Goal: Information Seeking & Learning: Learn about a topic

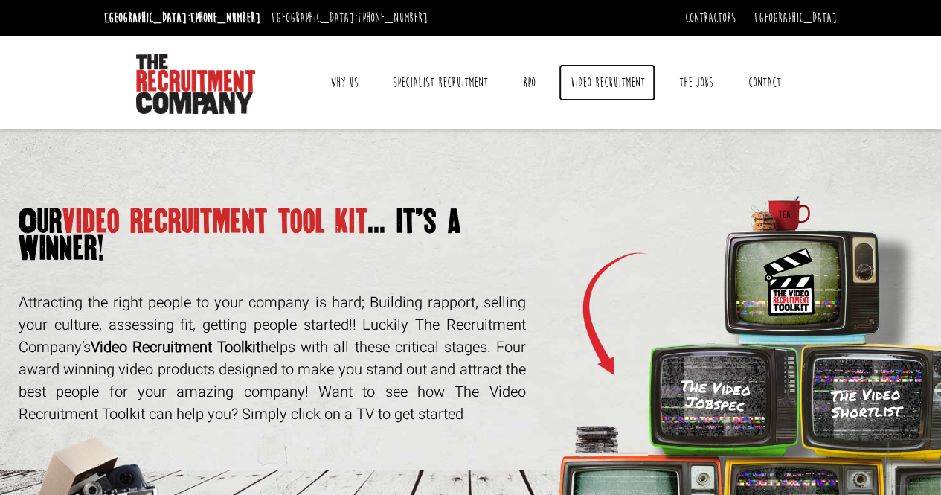
drag, startPoint x: 571, startPoint y: 94, endPoint x: 585, endPoint y: 84, distance: 17.0
click at [585, 84] on link "Video Recruitment" at bounding box center [607, 82] width 97 height 37
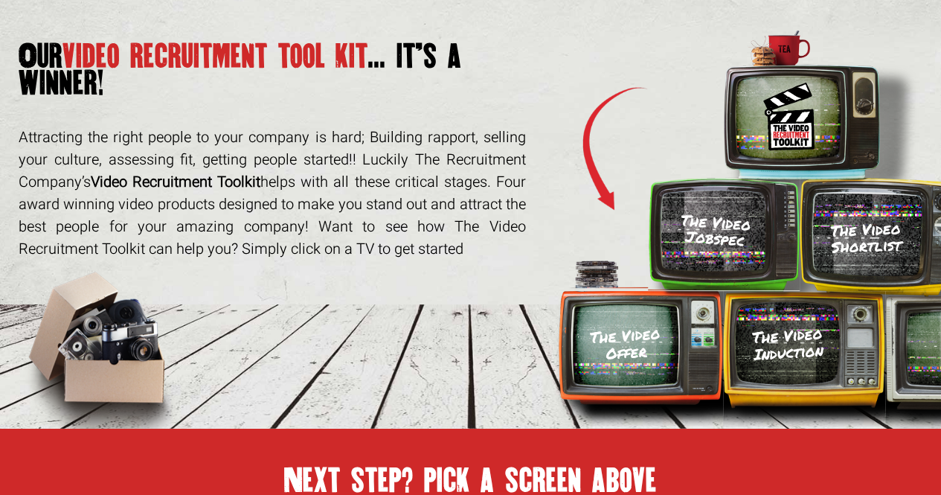
click at [735, 257] on div "The Video Jobspec" at bounding box center [715, 230] width 115 height 92
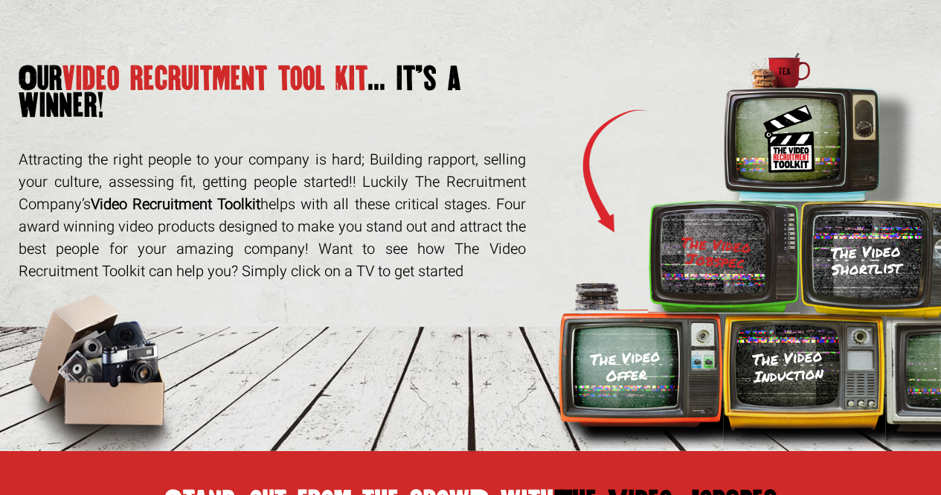
scroll to position [0, 0]
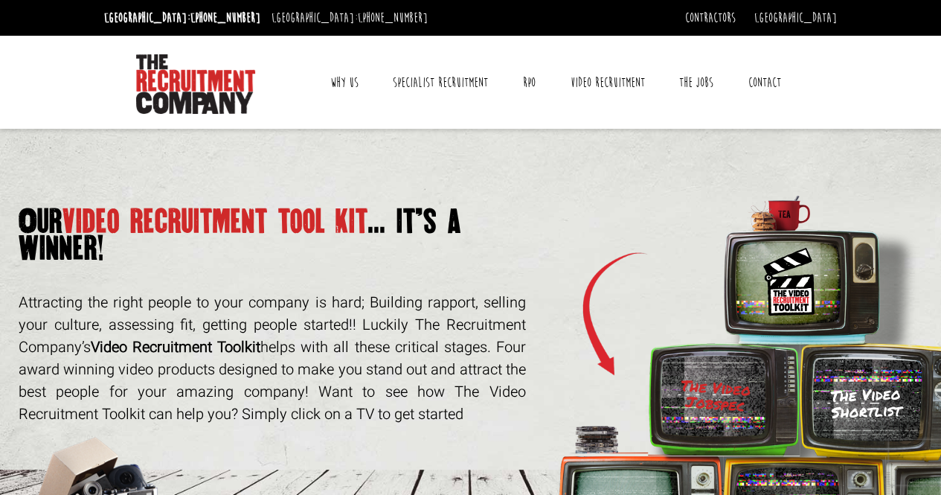
click at [862, 388] on h3 "The Video Shortlist" at bounding box center [866, 402] width 111 height 37
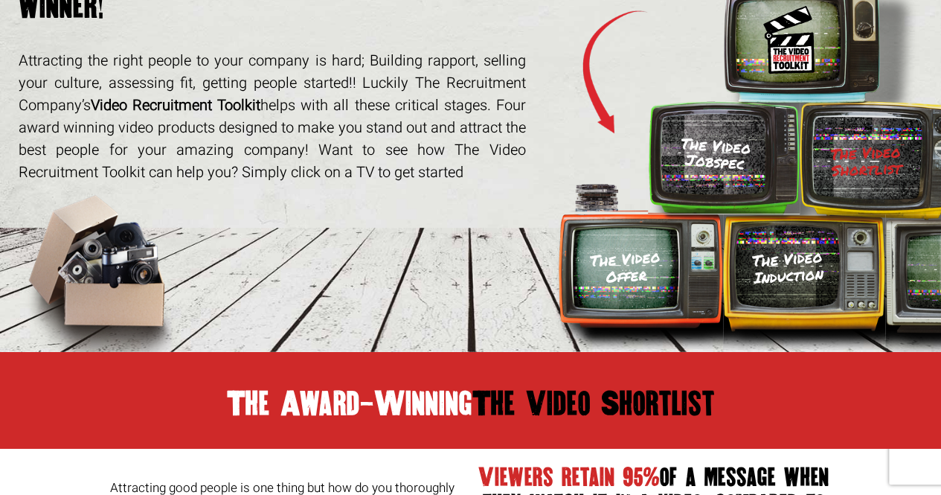
scroll to position [323, 0]
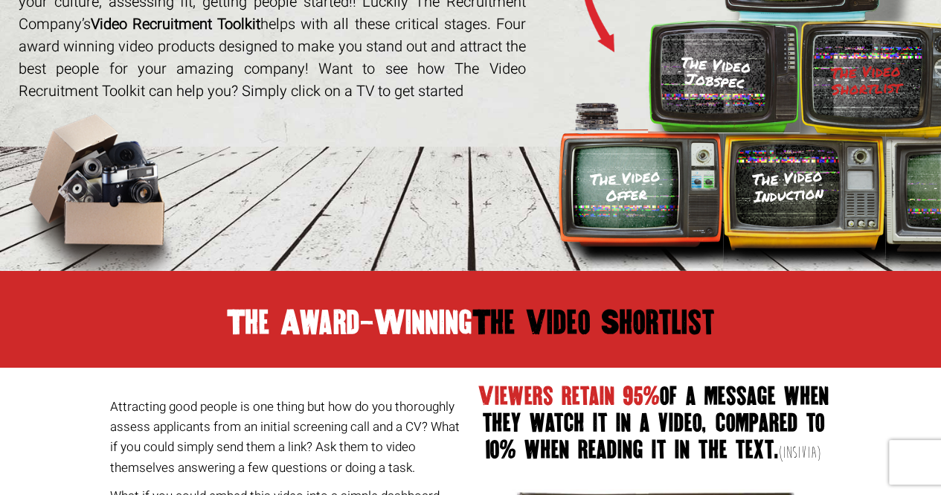
click at [628, 164] on div "The Video Offer" at bounding box center [625, 187] width 112 height 92
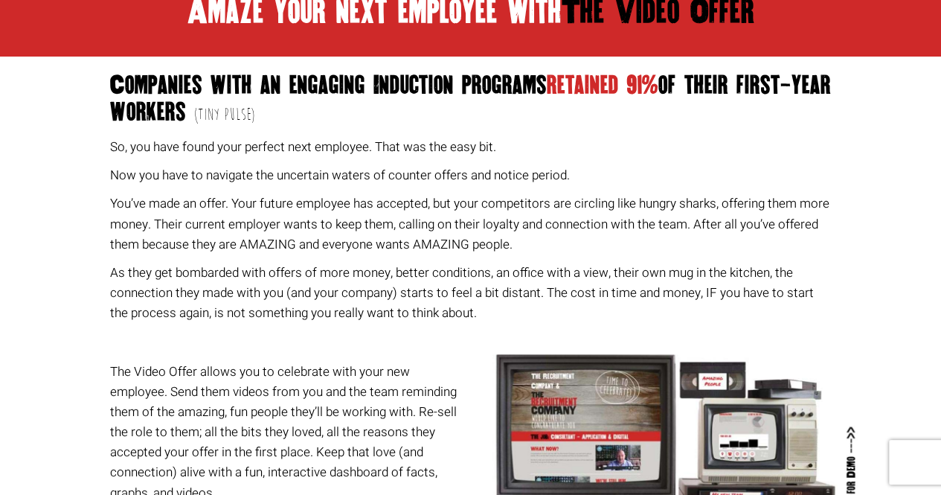
scroll to position [630, 0]
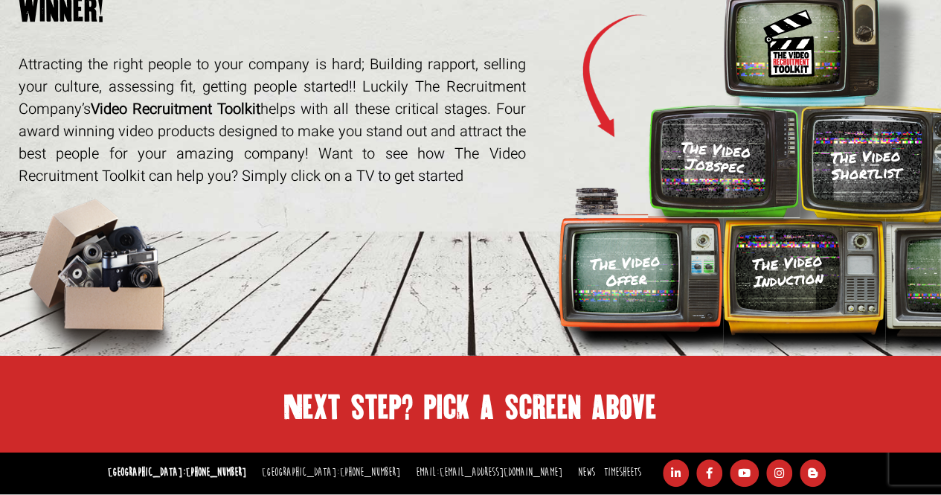
scroll to position [304, 0]
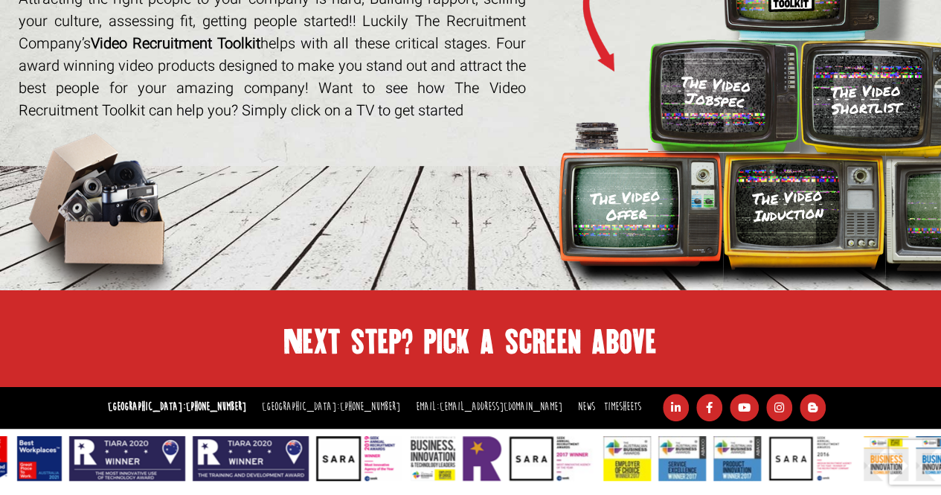
drag, startPoint x: 819, startPoint y: 104, endPoint x: 824, endPoint y: 118, distance: 14.8
click at [824, 118] on div "The Video Shortlist" at bounding box center [866, 98] width 113 height 89
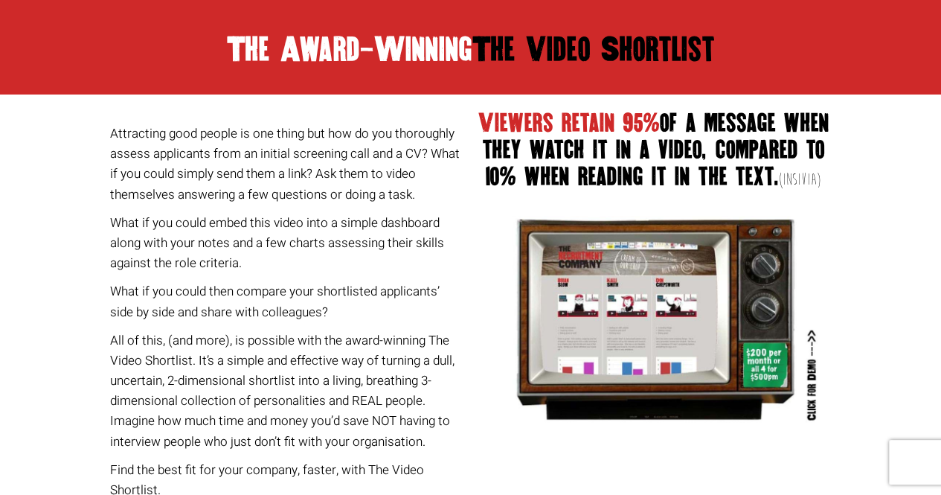
scroll to position [604, 0]
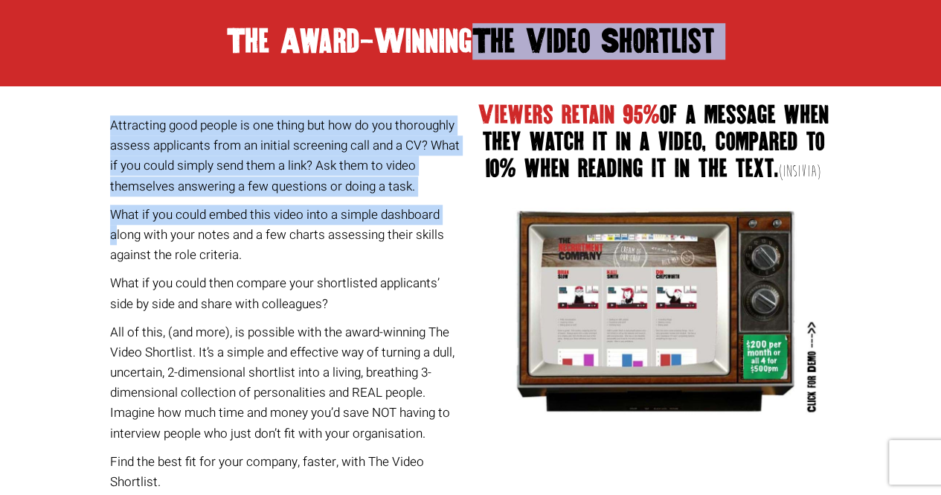
drag, startPoint x: 20, startPoint y: 52, endPoint x: 347, endPoint y: 199, distance: 358.3
click at [347, 199] on body "Sydney: +61 2 8346 6700 Dublin: +353 1 697 2548 Contractors Timesheets Why Cont…" at bounding box center [470, 85] width 941 height 1379
click at [88, 185] on body "Sydney: +61 2 8346 6700 Dublin: +353 1 697 2548 Contractors Timesheets Why Cont…" at bounding box center [470, 85] width 941 height 1379
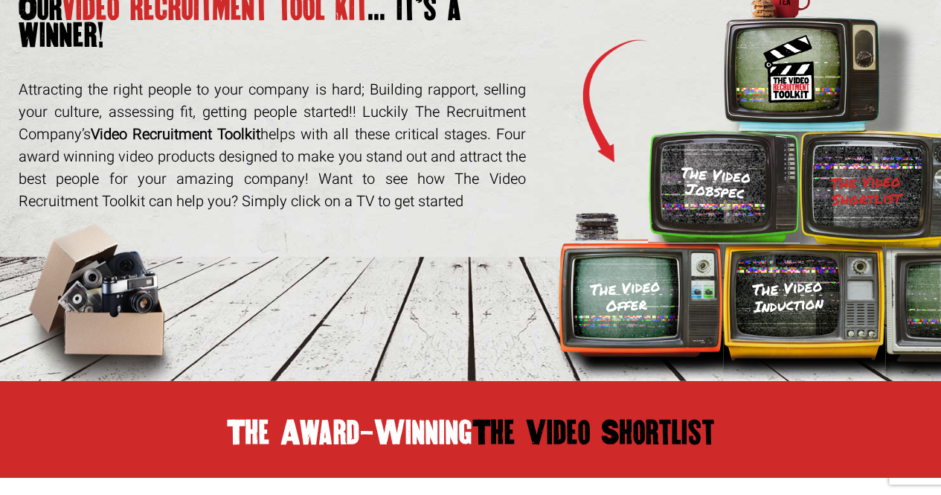
scroll to position [0, 0]
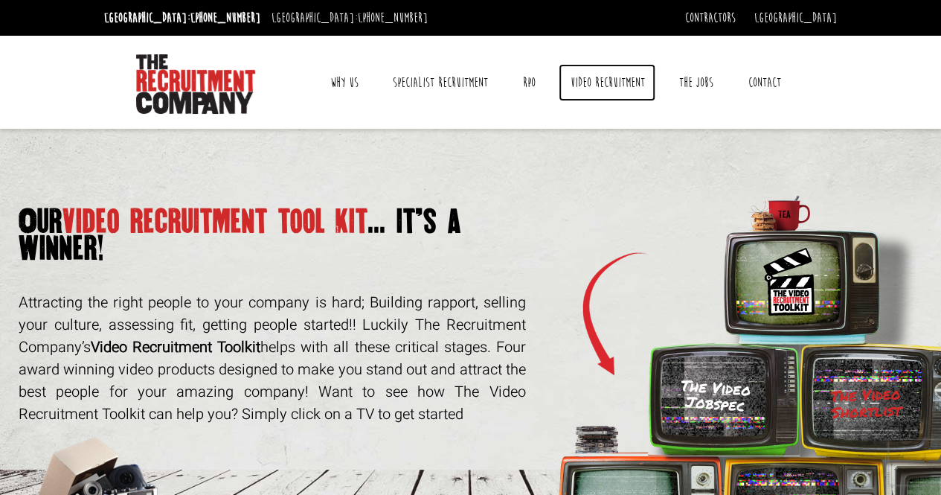
click at [621, 77] on link "Video Recruitment" at bounding box center [607, 82] width 97 height 37
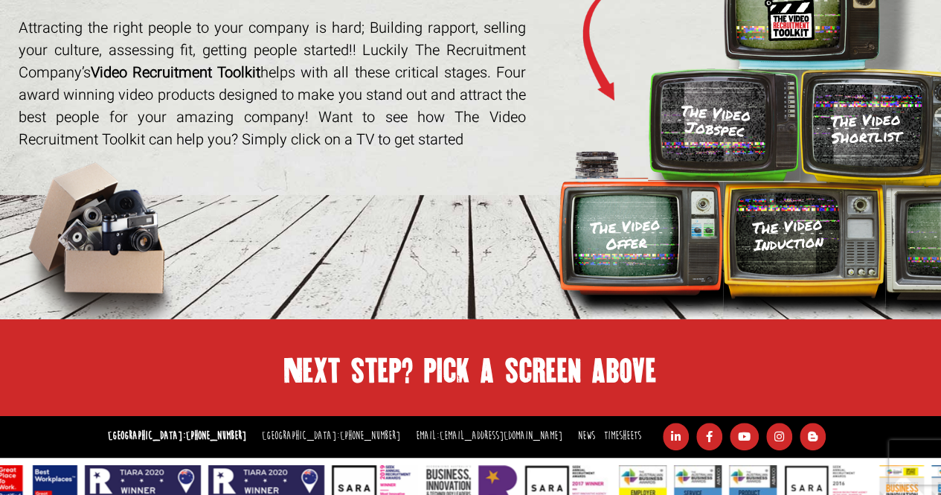
scroll to position [304, 0]
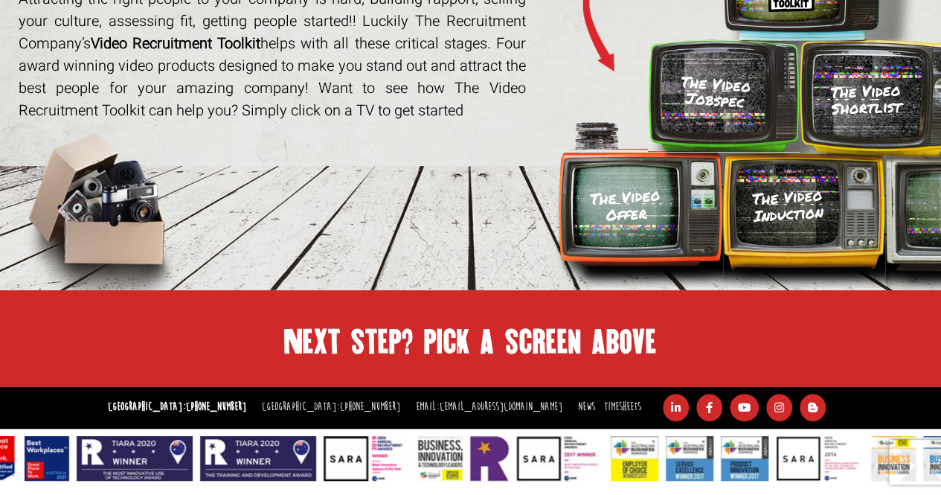
click at [830, 187] on div "The Video Induction" at bounding box center [787, 206] width 109 height 92
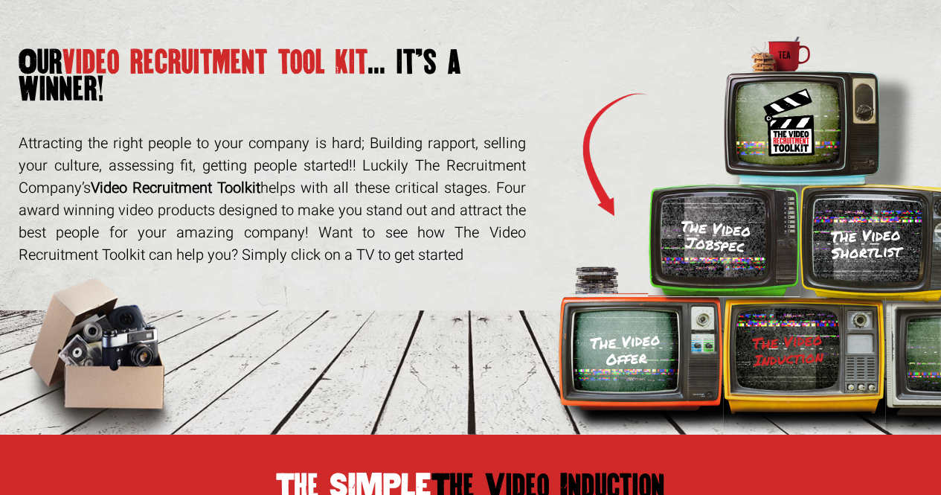
scroll to position [177, 0]
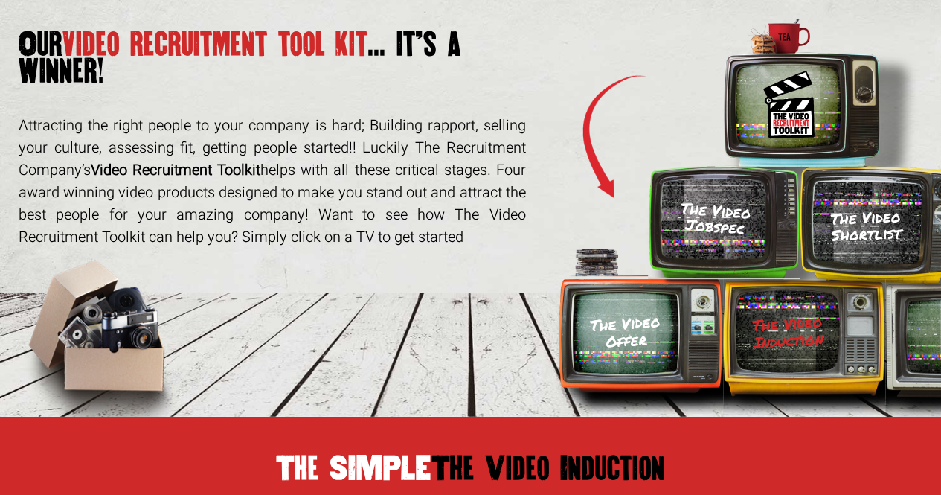
click at [877, 215] on h3 "The Video Shortlist" at bounding box center [866, 225] width 111 height 37
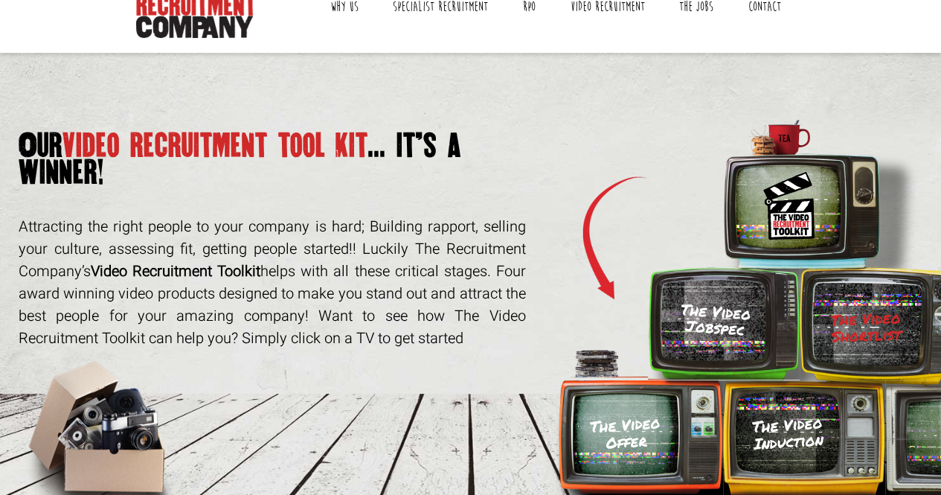
scroll to position [0, 0]
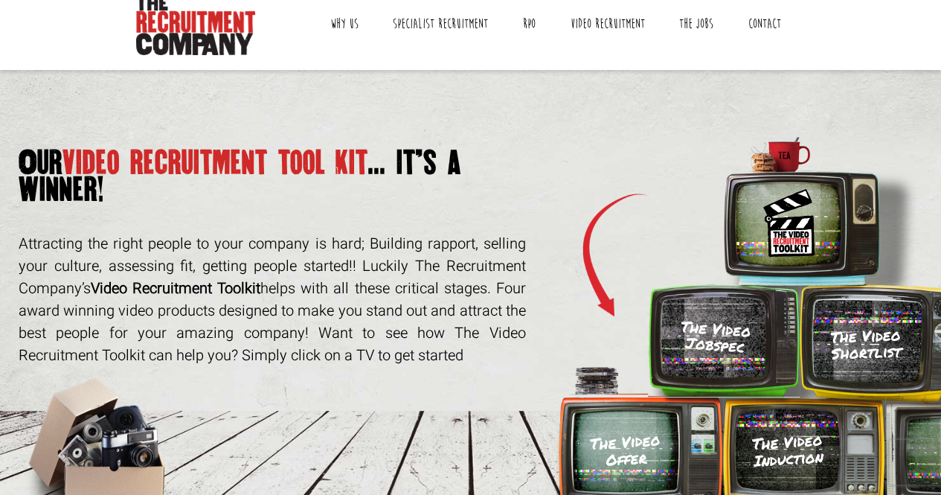
scroll to position [56, 0]
